Goal: Transaction & Acquisition: Purchase product/service

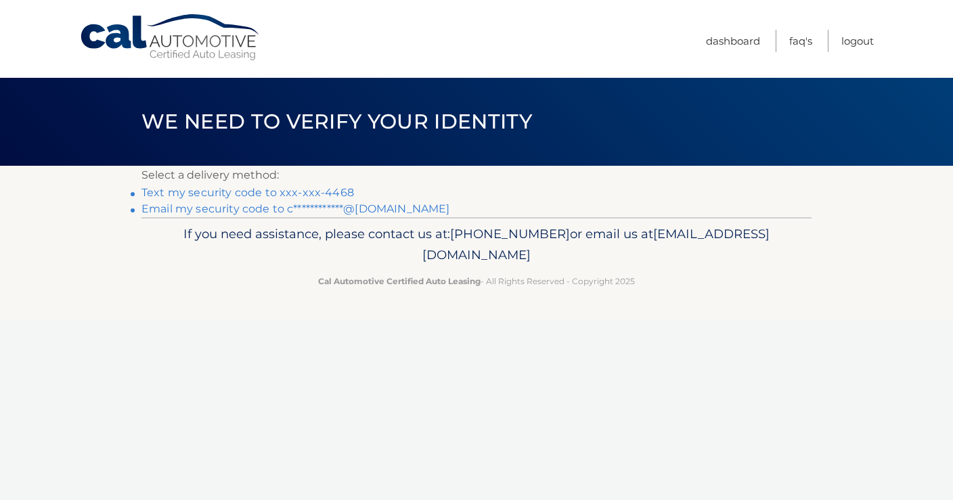
click at [220, 194] on link "Text my security code to xxx-xxx-4468" at bounding box center [247, 192] width 212 height 13
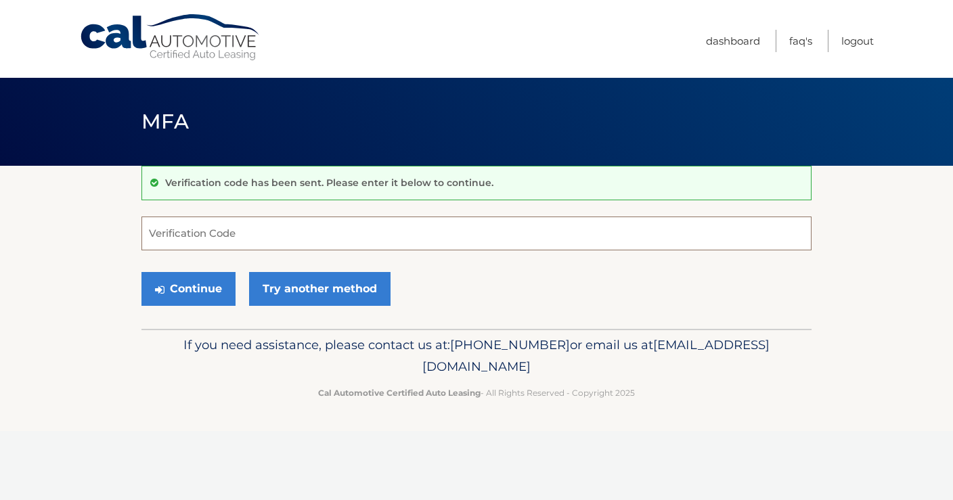
click at [221, 238] on input "Verification Code" at bounding box center [476, 234] width 670 height 34
type input "818273"
click at [185, 293] on button "Continue" at bounding box center [188, 289] width 94 height 34
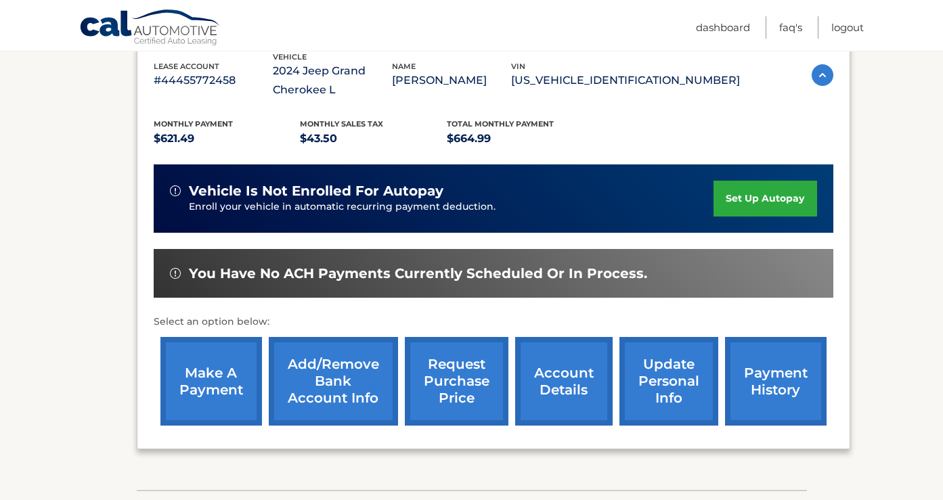
scroll to position [249, 0]
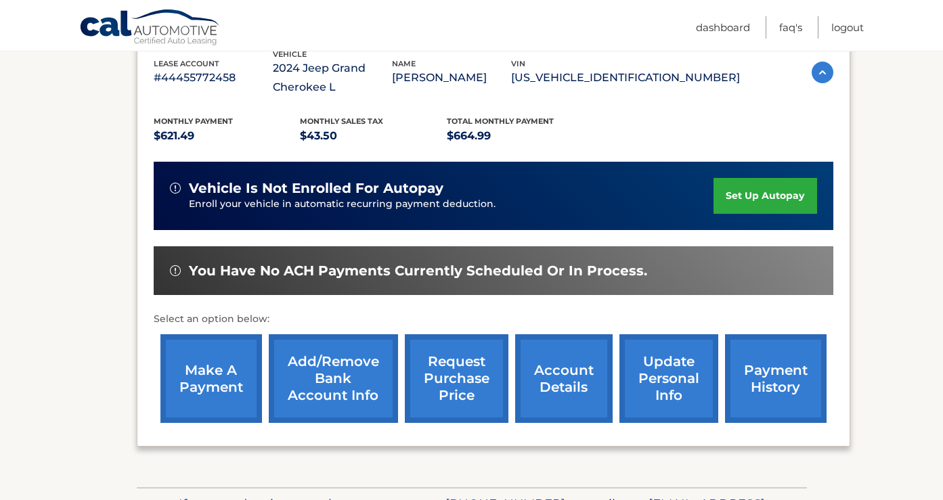
click at [215, 374] on link "make a payment" at bounding box center [211, 378] width 102 height 89
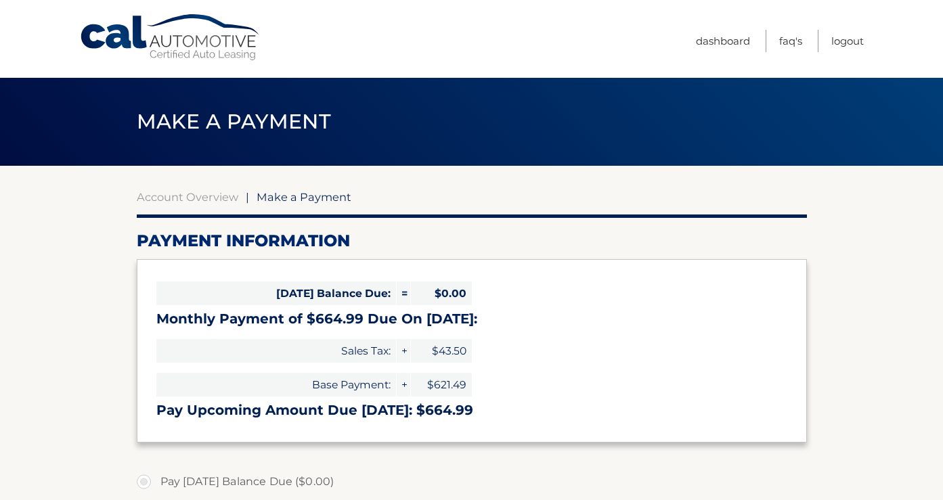
select select "NzJjM2E5NWEtNzViYS00OWI5LWIwN2QtMmE1Yjg1MmYzYmU4"
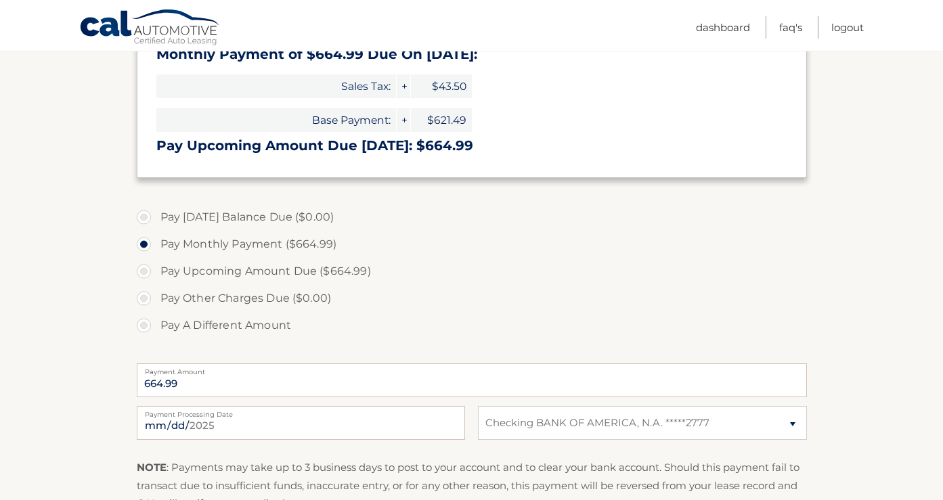
scroll to position [292, 0]
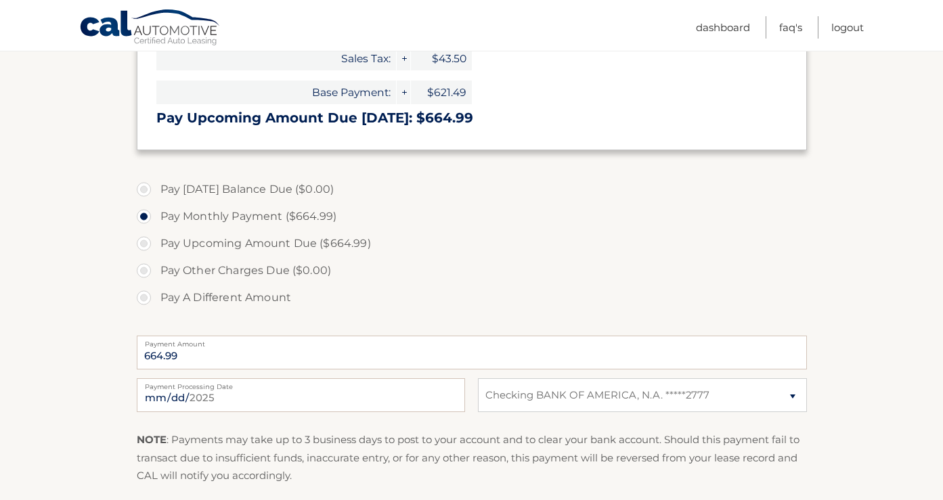
click at [143, 298] on label "Pay A Different Amount" at bounding box center [472, 297] width 670 height 27
click at [143, 298] on input "Pay A Different Amount" at bounding box center [149, 295] width 14 height 22
radio input "true"
click at [157, 355] on input "Payment Amount" at bounding box center [472, 353] width 670 height 34
type input "264"
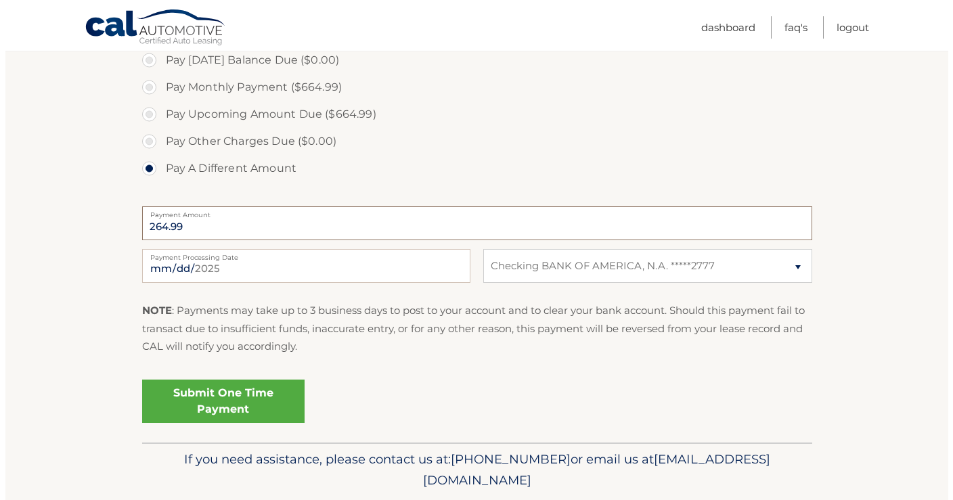
scroll to position [467, 0]
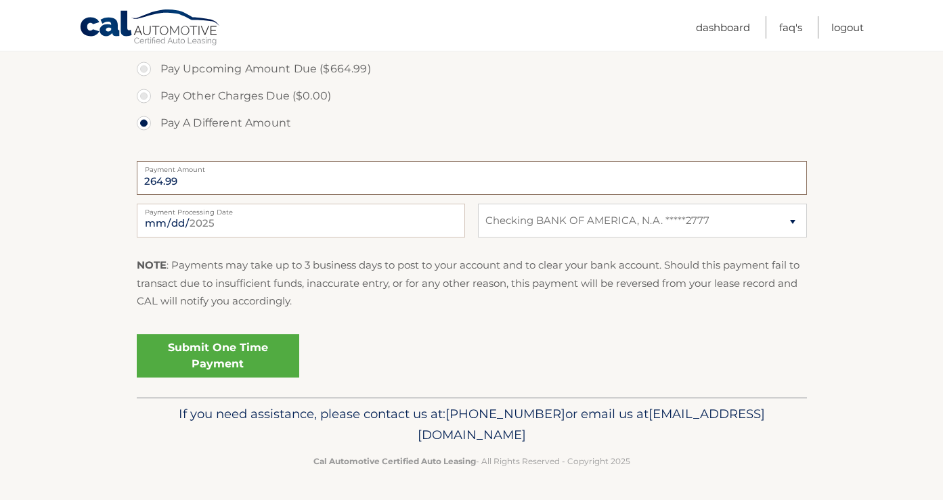
type input "264.99"
click at [239, 348] on link "Submit One Time Payment" at bounding box center [218, 355] width 162 height 43
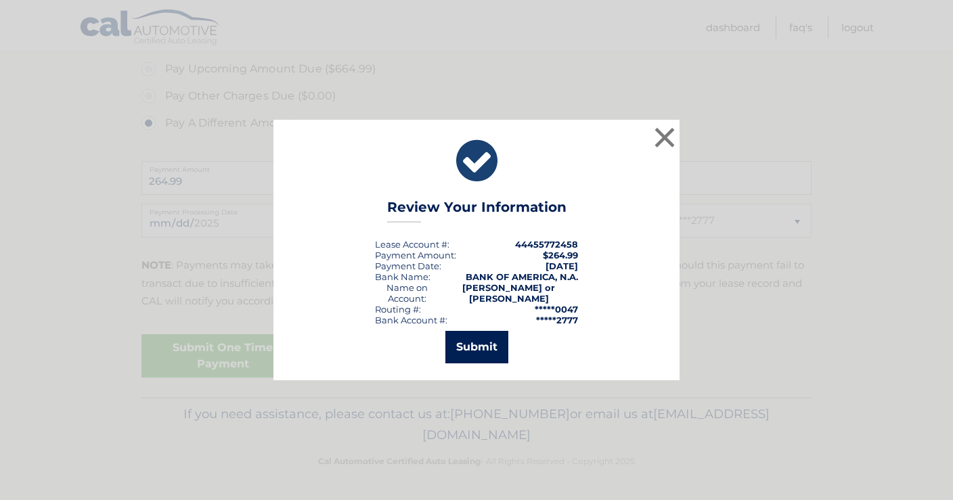
click at [478, 348] on button "Submit" at bounding box center [476, 347] width 63 height 32
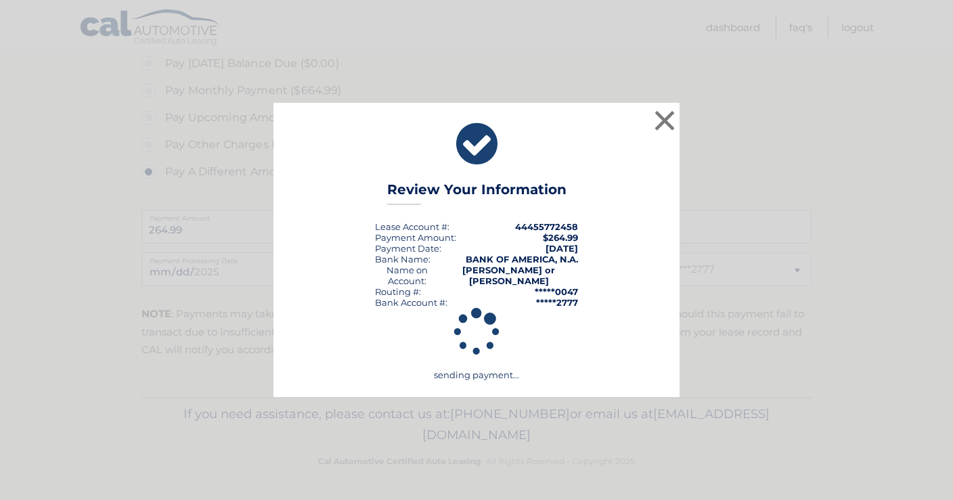
scroll to position [418, 0]
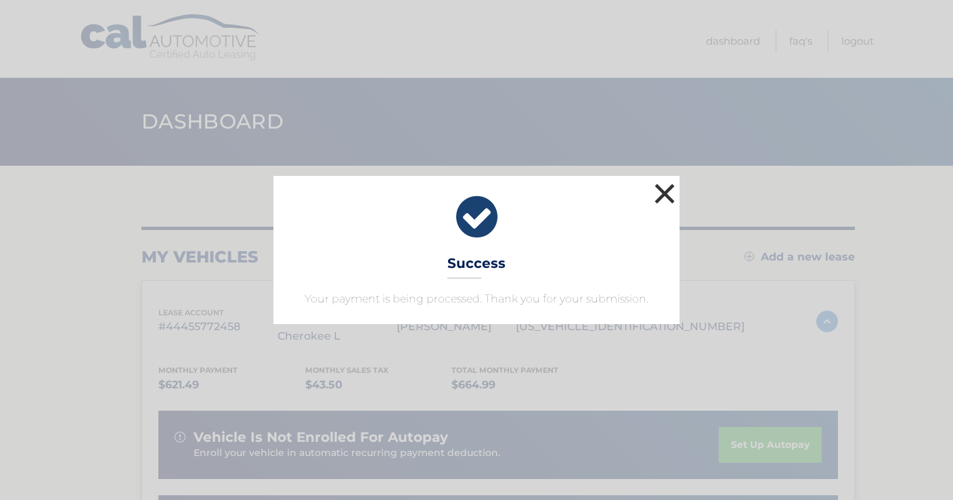
click at [660, 191] on button "×" at bounding box center [664, 193] width 27 height 27
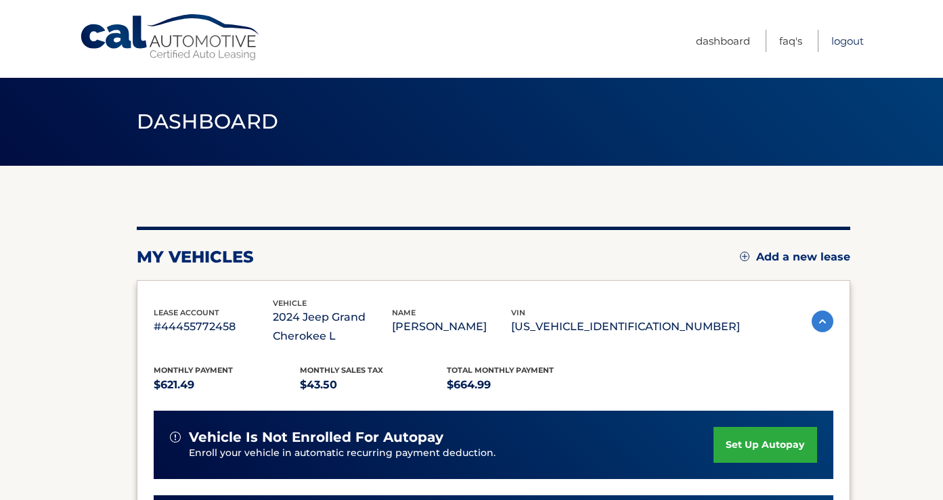
click at [845, 43] on link "Logout" at bounding box center [847, 41] width 32 height 22
